Goal: Check status: Check status

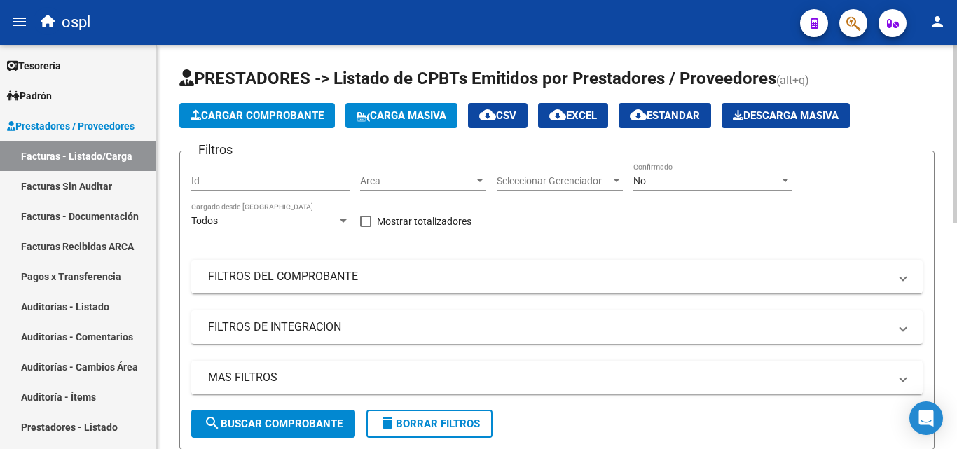
click at [483, 175] on div at bounding box center [479, 180] width 13 height 11
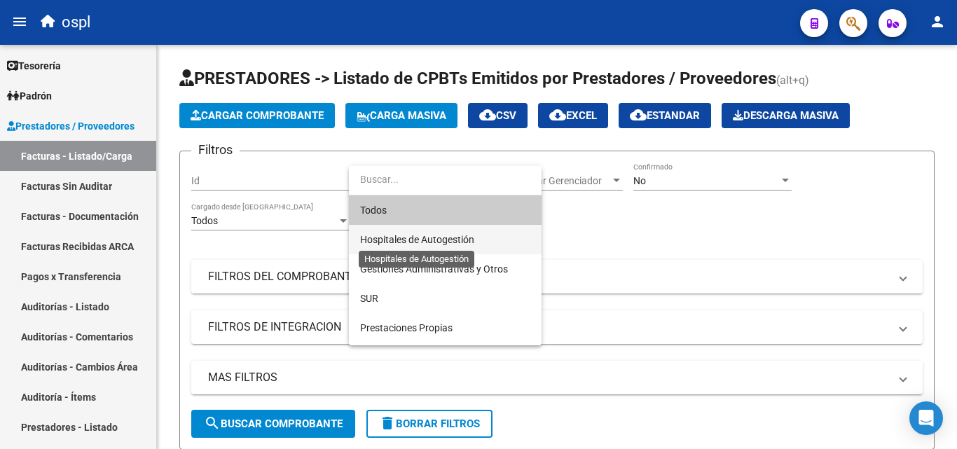
click at [426, 243] on span "Hospitales de Autogestión" at bounding box center [417, 239] width 114 height 11
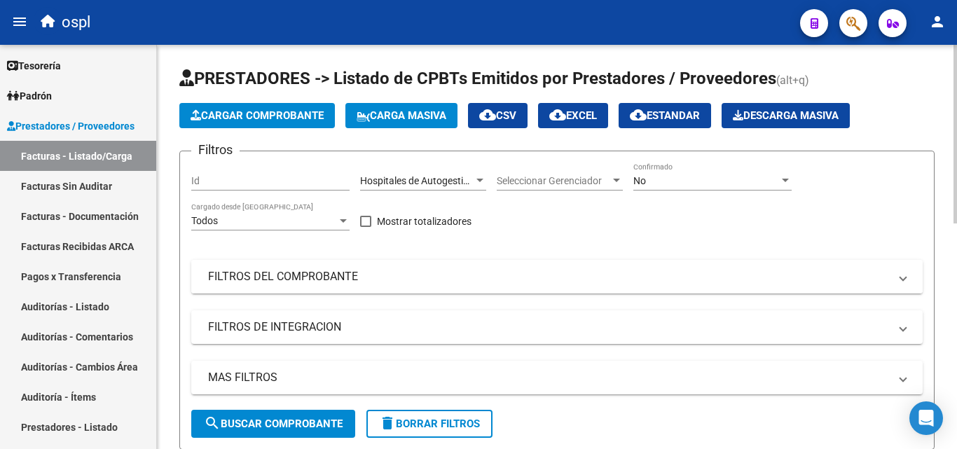
click at [457, 266] on mat-expansion-panel-header "FILTROS DEL COMPROBANTE" at bounding box center [556, 277] width 731 height 34
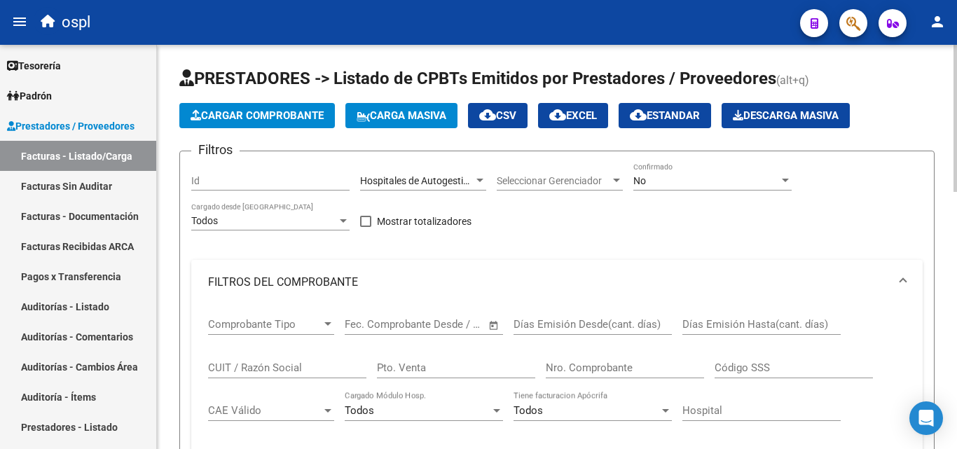
click at [493, 323] on span "Open calendar" at bounding box center [494, 325] width 34 height 34
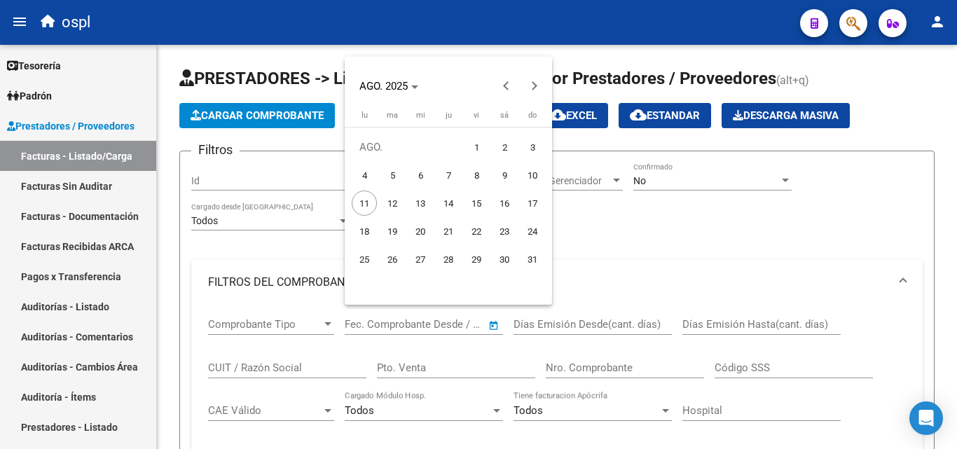
click at [475, 139] on span "1" at bounding box center [476, 146] width 25 height 25
type input "[DATE]"
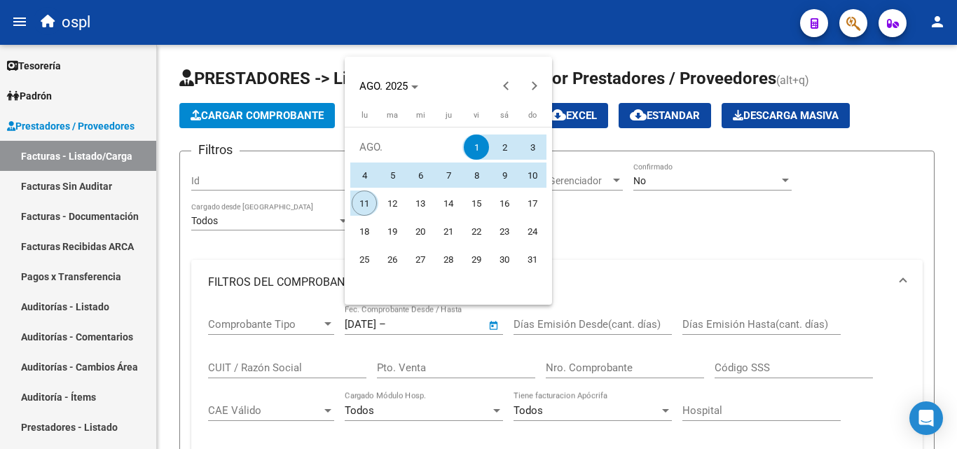
click at [369, 204] on span "11" at bounding box center [364, 202] width 25 height 25
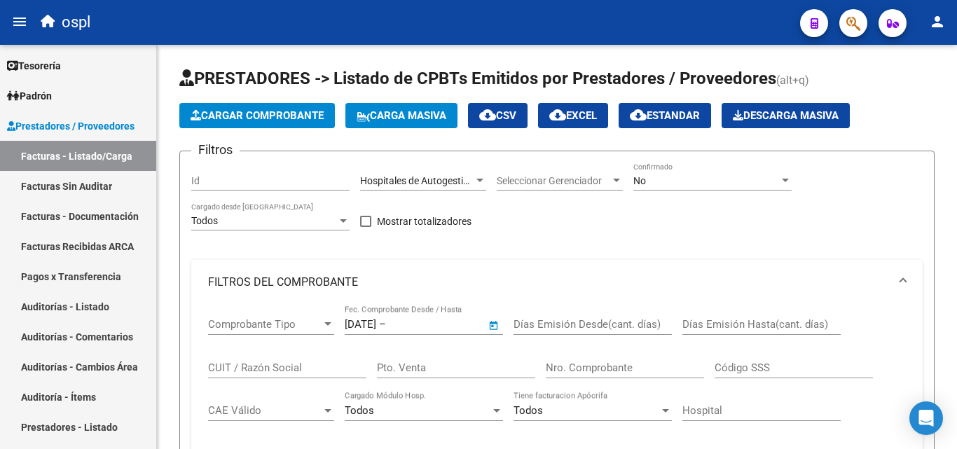
type input "[DATE]"
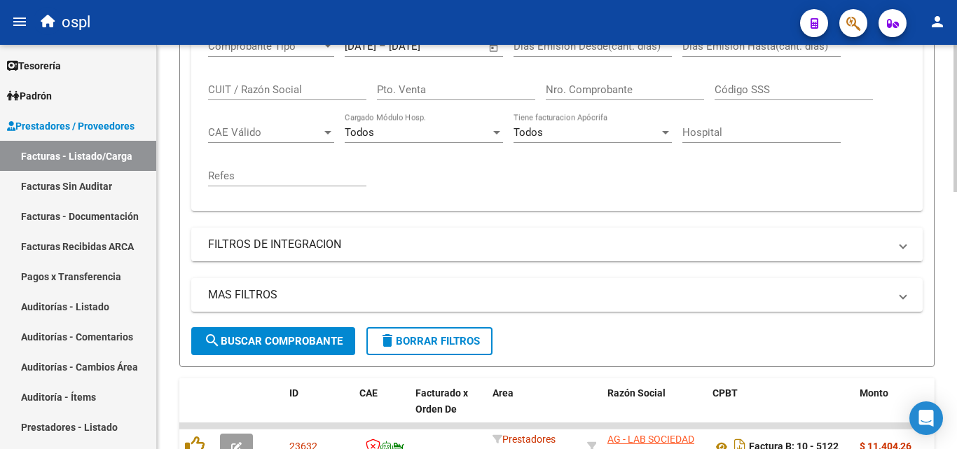
scroll to position [280, 0]
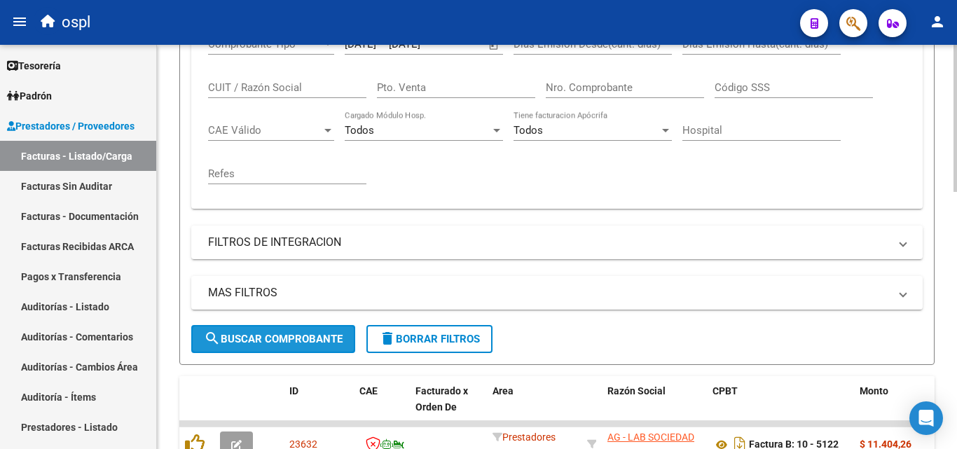
click at [310, 347] on button "search Buscar Comprobante" at bounding box center [273, 339] width 164 height 28
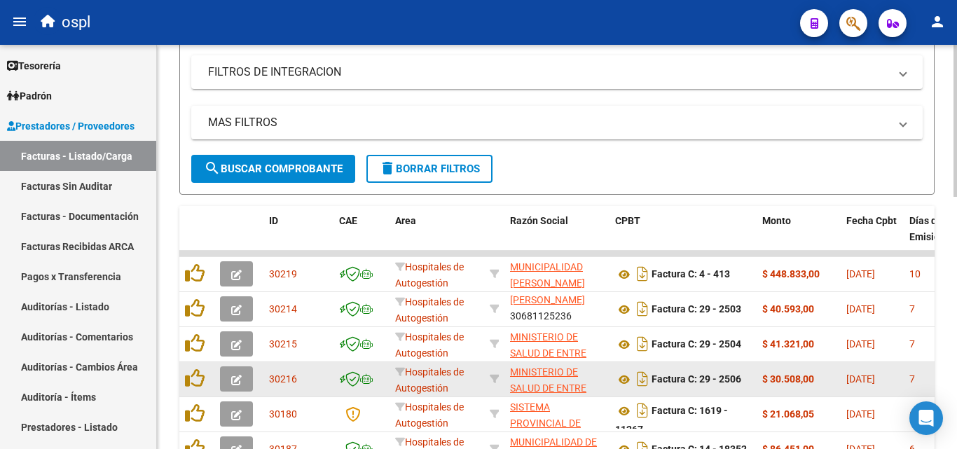
scroll to position [459, 0]
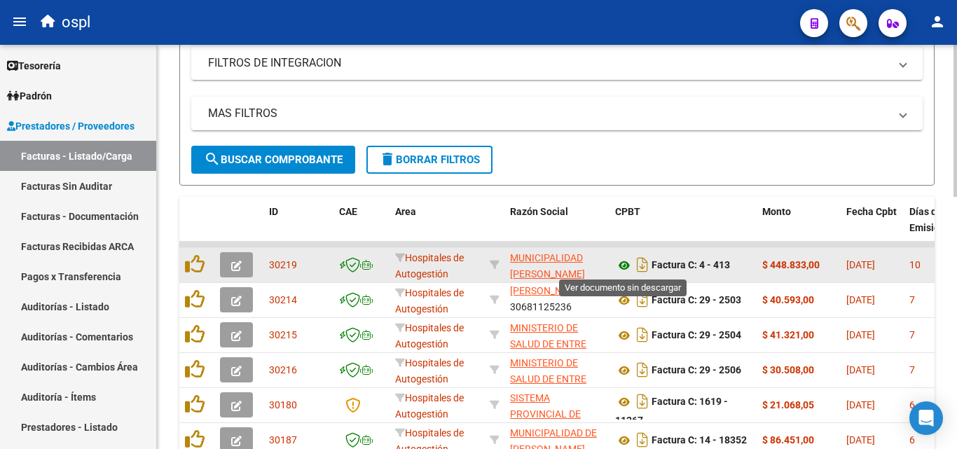
click at [620, 270] on icon at bounding box center [624, 265] width 18 height 17
